Goal: Information Seeking & Learning: Learn about a topic

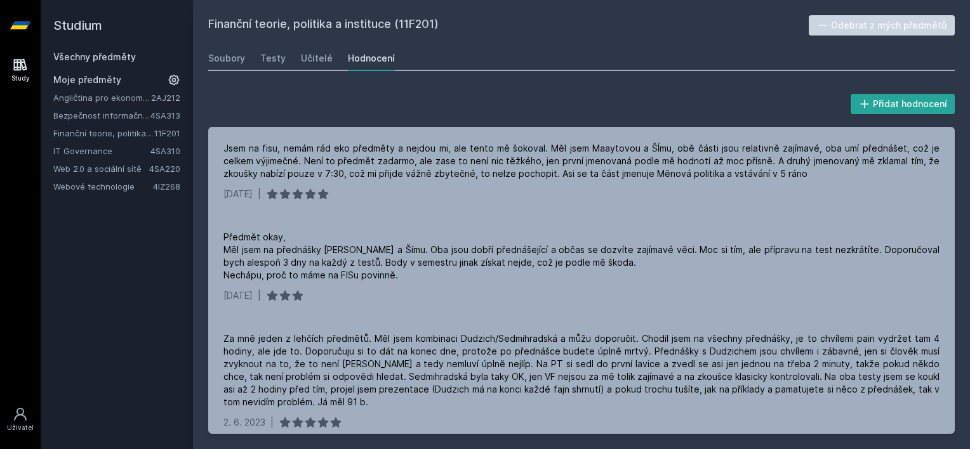
scroll to position [254, 0]
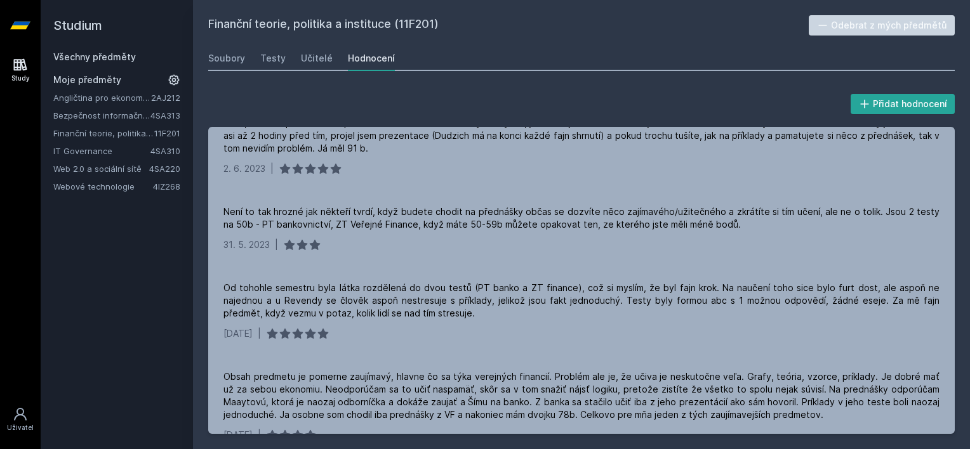
click at [81, 183] on link "Webové technologie" at bounding box center [103, 186] width 100 height 13
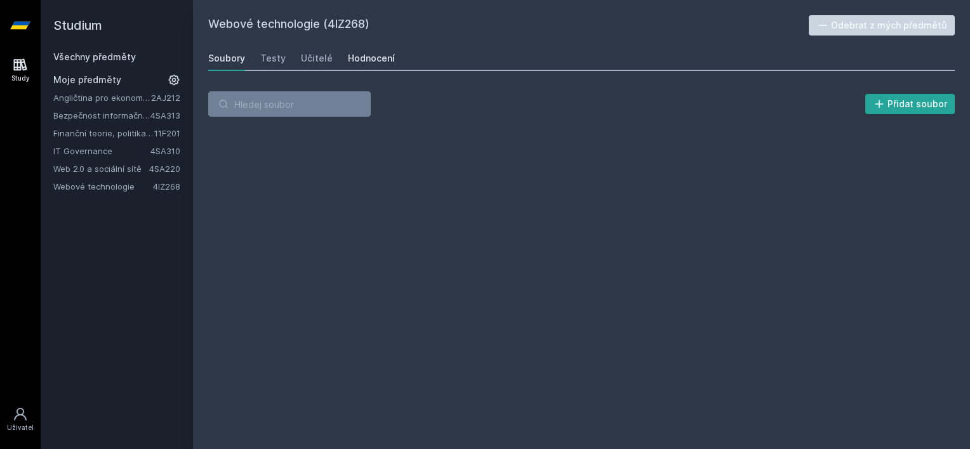
click at [366, 63] on div "Hodnocení" at bounding box center [371, 58] width 47 height 13
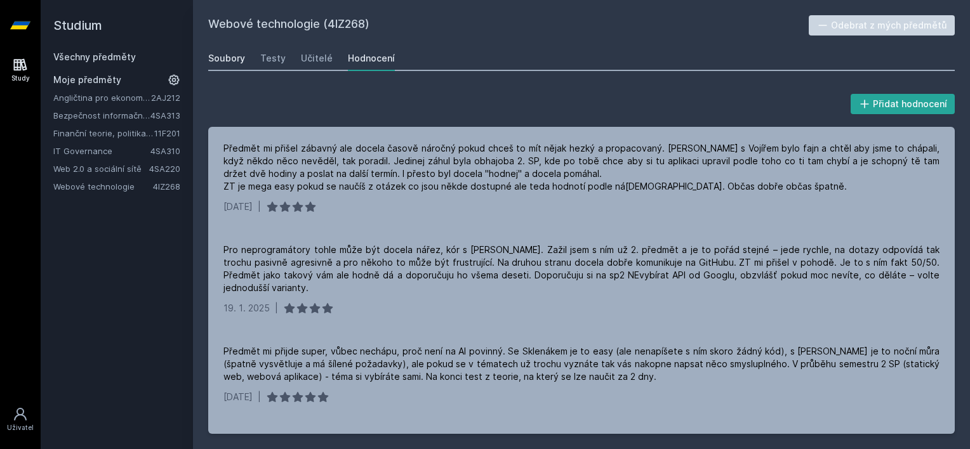
click at [236, 53] on div "Soubory" at bounding box center [226, 58] width 37 height 13
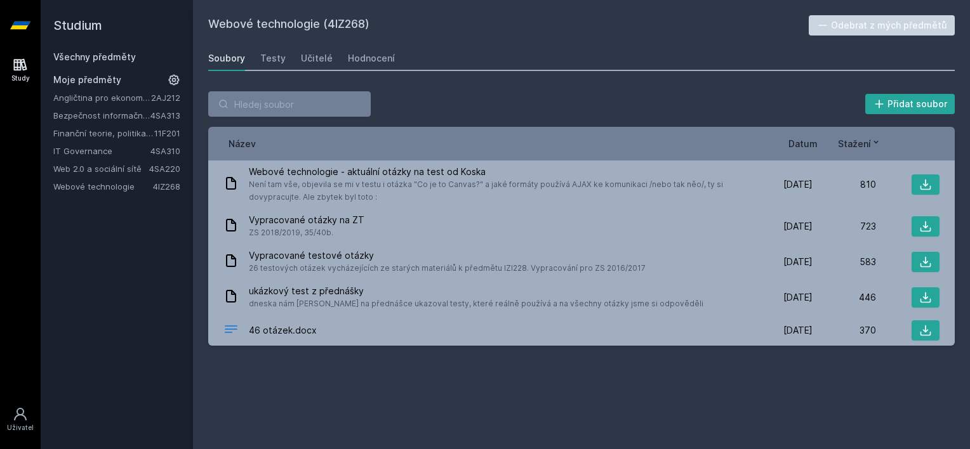
click at [802, 140] on span "Datum" at bounding box center [802, 143] width 29 height 13
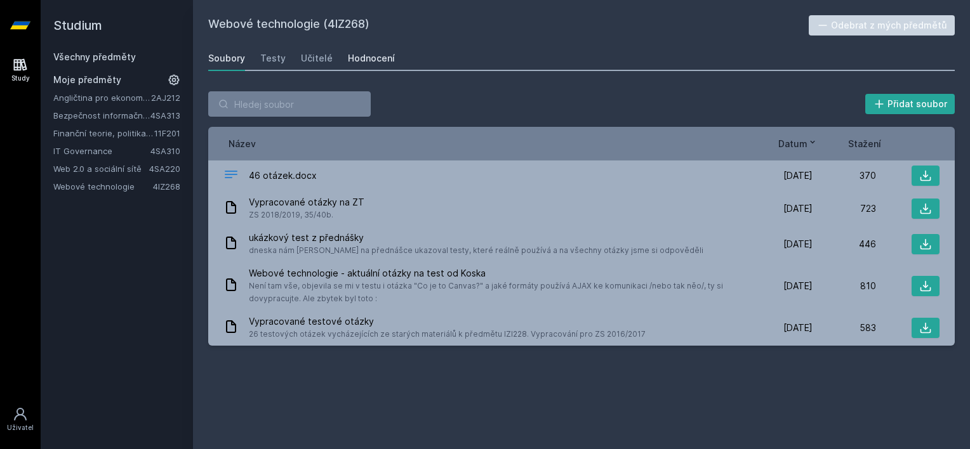
click at [359, 60] on div "Hodnocení" at bounding box center [371, 58] width 47 height 13
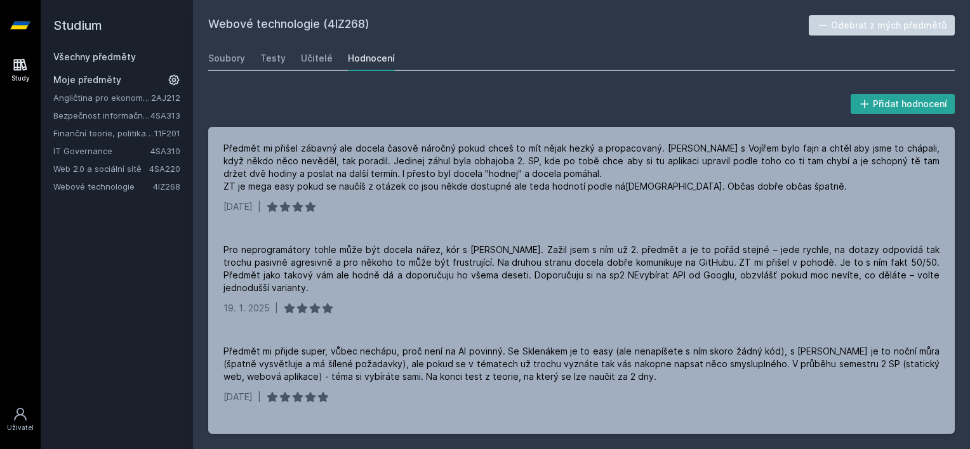
click at [87, 117] on link "Bezpečnost informačních systémů" at bounding box center [101, 115] width 97 height 13
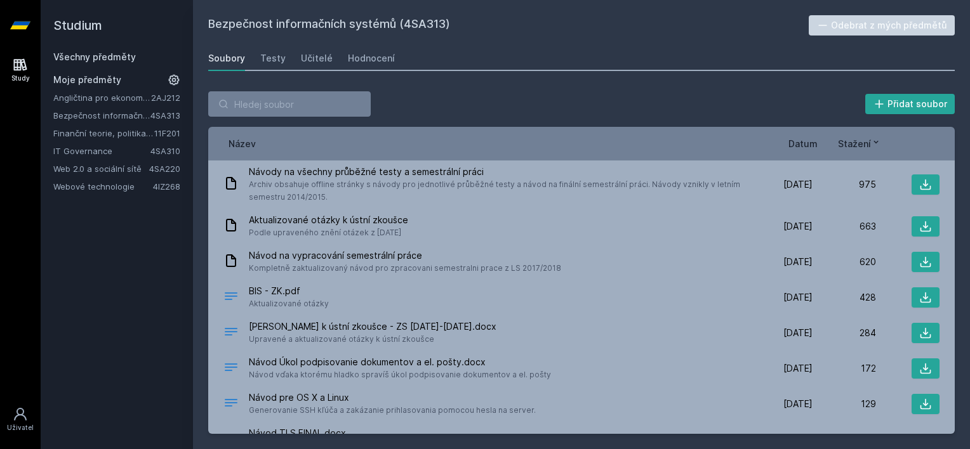
click at [785, 140] on div "Datum" at bounding box center [785, 143] width 63 height 13
click at [797, 140] on span "Datum" at bounding box center [802, 143] width 29 height 13
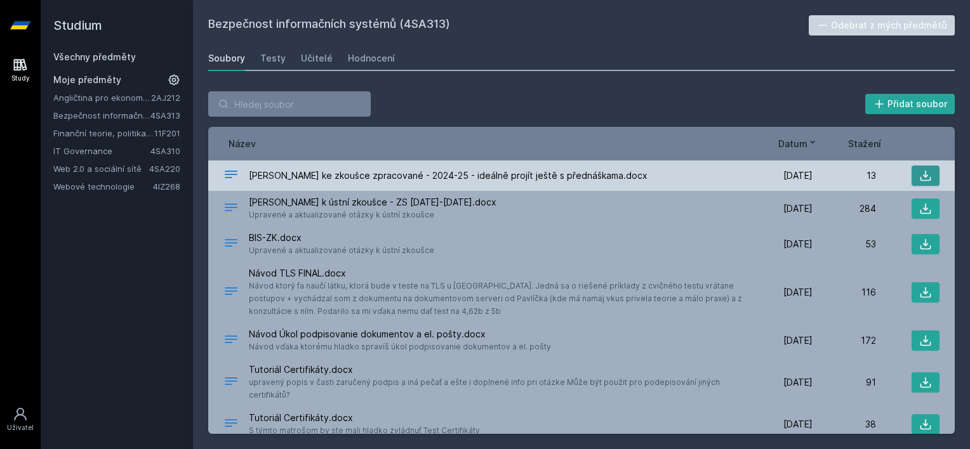
click at [922, 172] on icon at bounding box center [925, 175] width 13 height 13
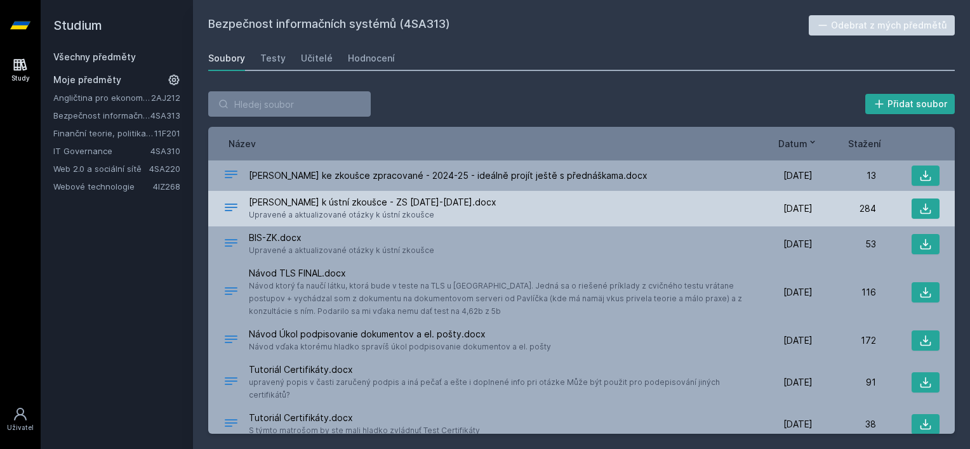
click at [660, 210] on div "[PERSON_NAME] k ústní zkoušce - ZS [DATE]-[DATE].docx Upravené a aktualizované …" at bounding box center [486, 208] width 526 height 25
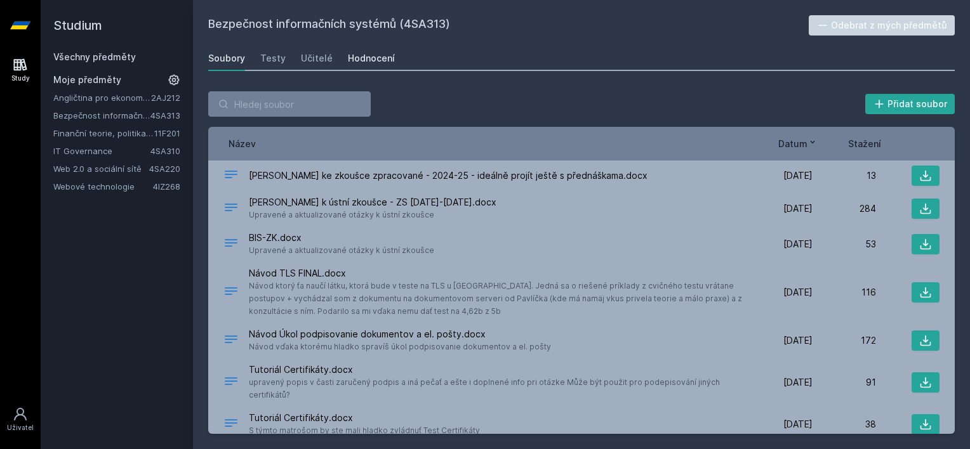
click at [355, 60] on div "Hodnocení" at bounding box center [371, 58] width 47 height 13
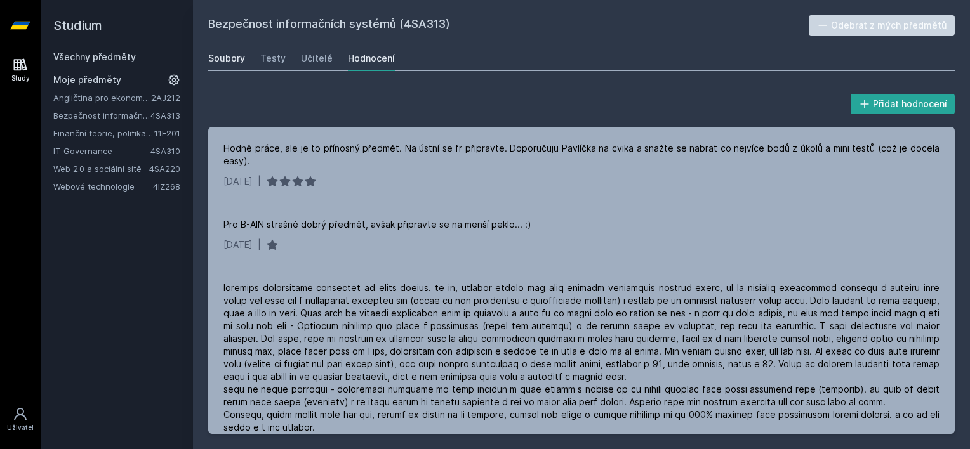
click at [223, 53] on div "Soubory" at bounding box center [226, 58] width 37 height 13
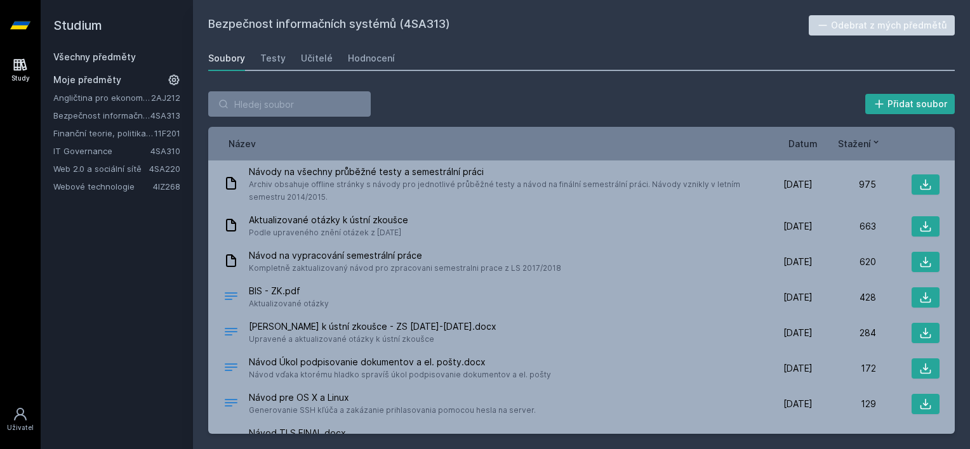
click at [81, 96] on link "Angličtina pro ekonomická studia 2 (B2/C1)" at bounding box center [102, 97] width 98 height 13
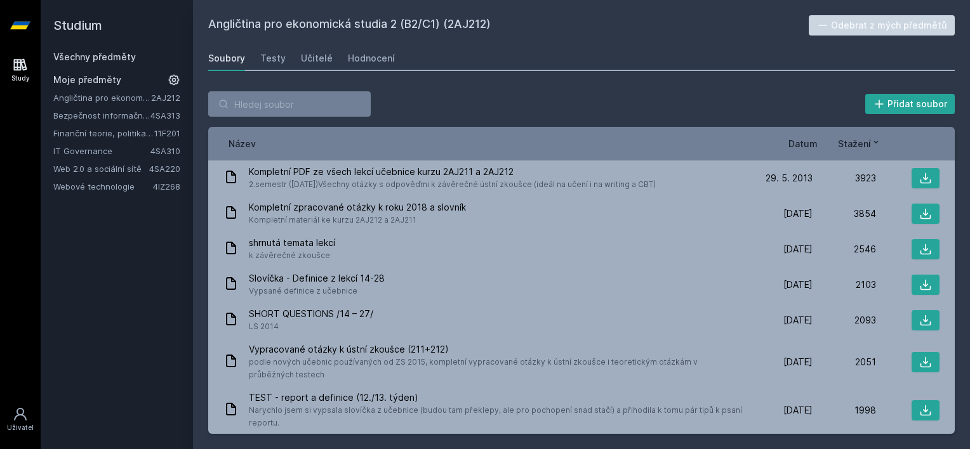
click at [802, 148] on span "Datum" at bounding box center [802, 143] width 29 height 13
